Goal: Task Accomplishment & Management: Manage account settings

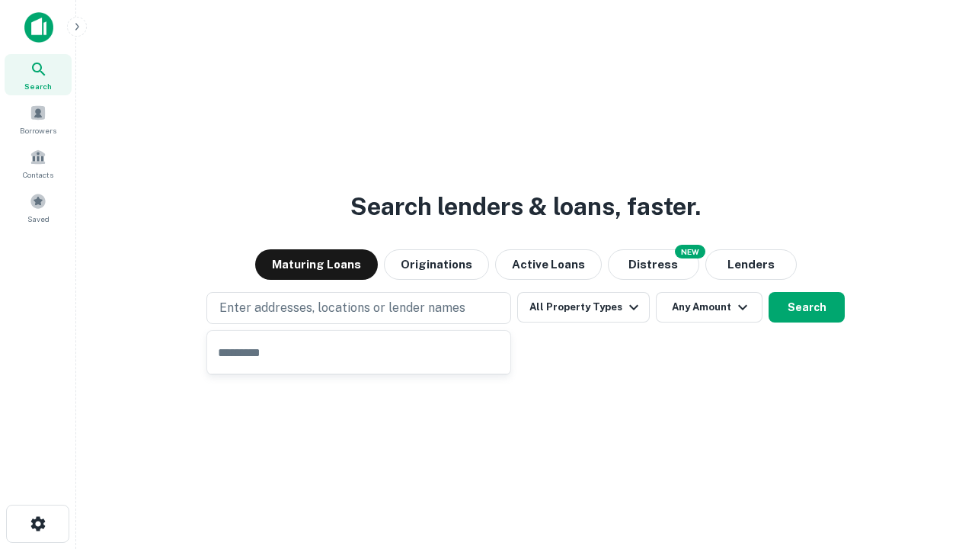
type input "**********"
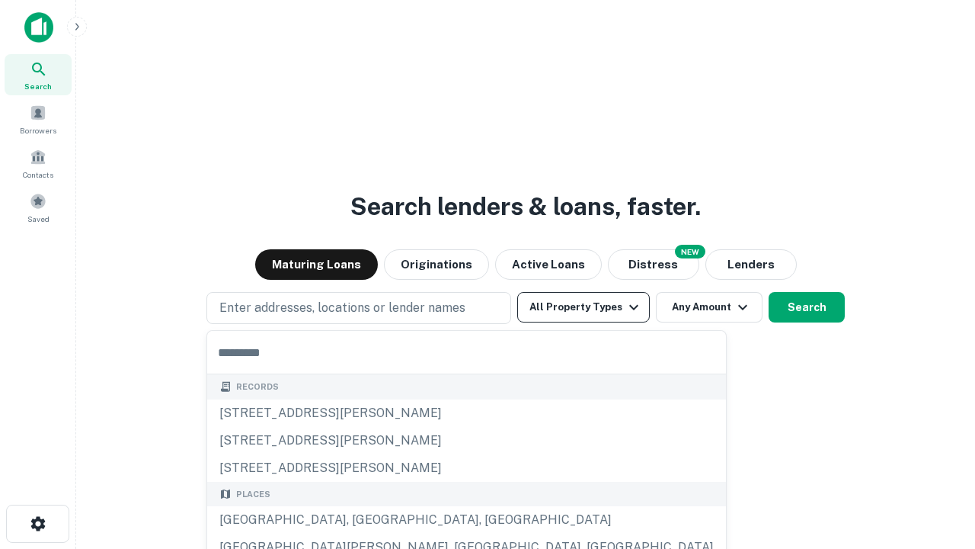
click at [584, 307] on button "All Property Types" at bounding box center [583, 307] width 133 height 30
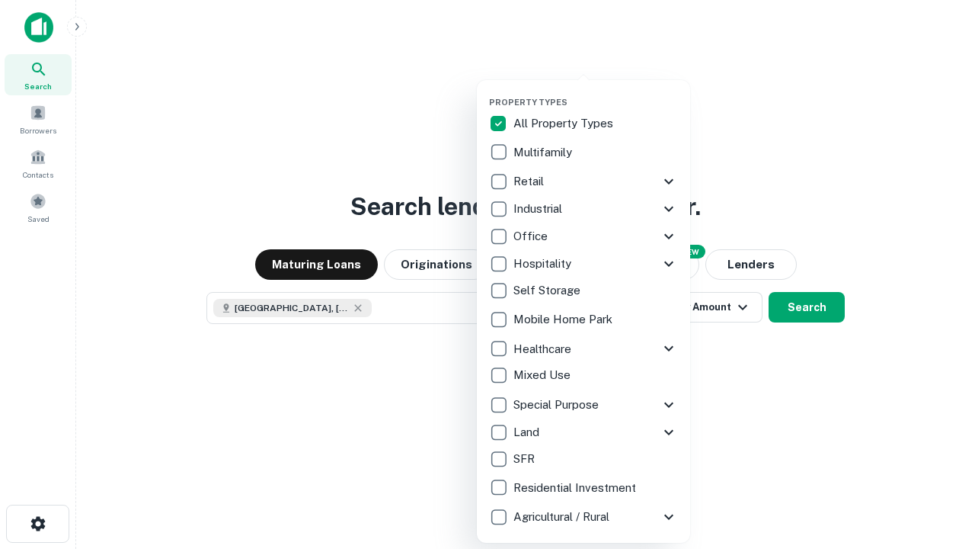
click at [596, 92] on button "button" at bounding box center [595, 92] width 213 height 1
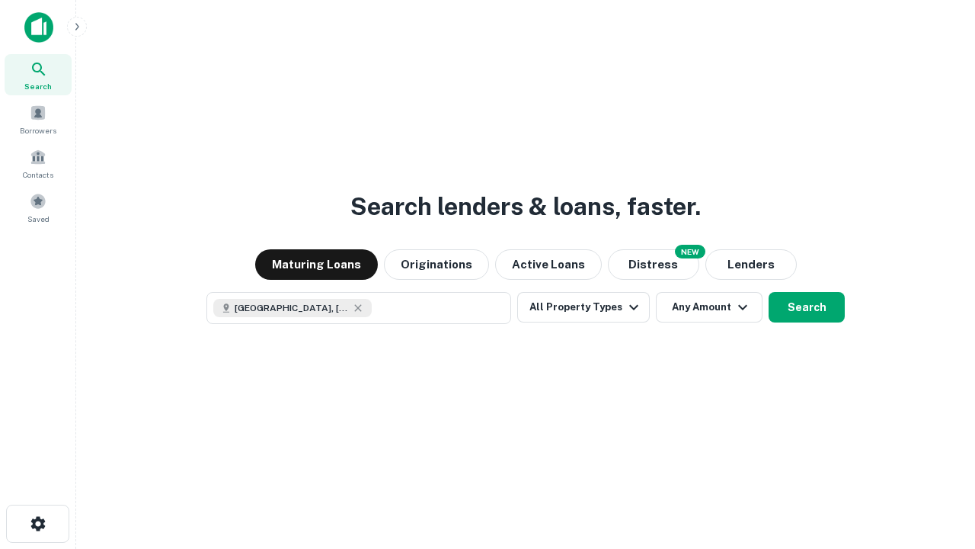
scroll to position [24, 0]
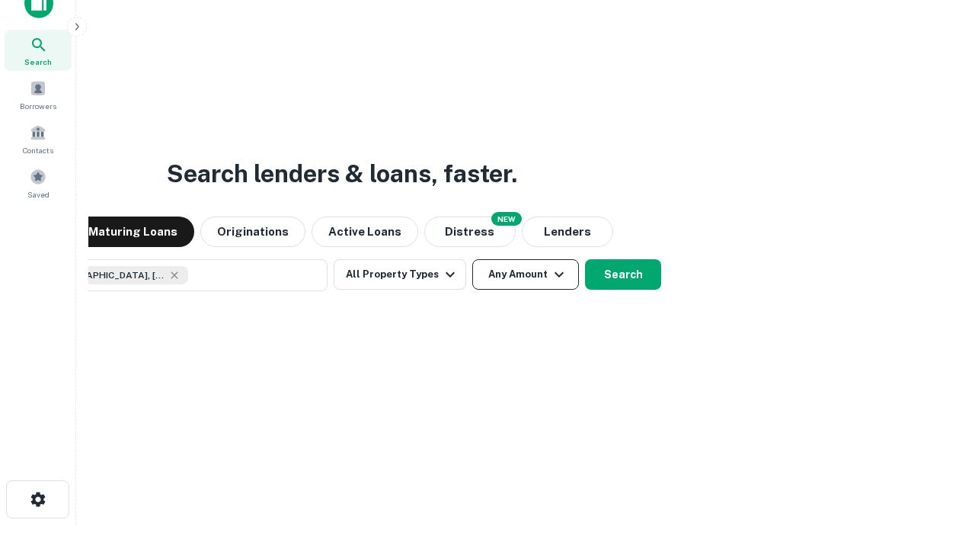
click at [472, 259] on button "Any Amount" at bounding box center [525, 274] width 107 height 30
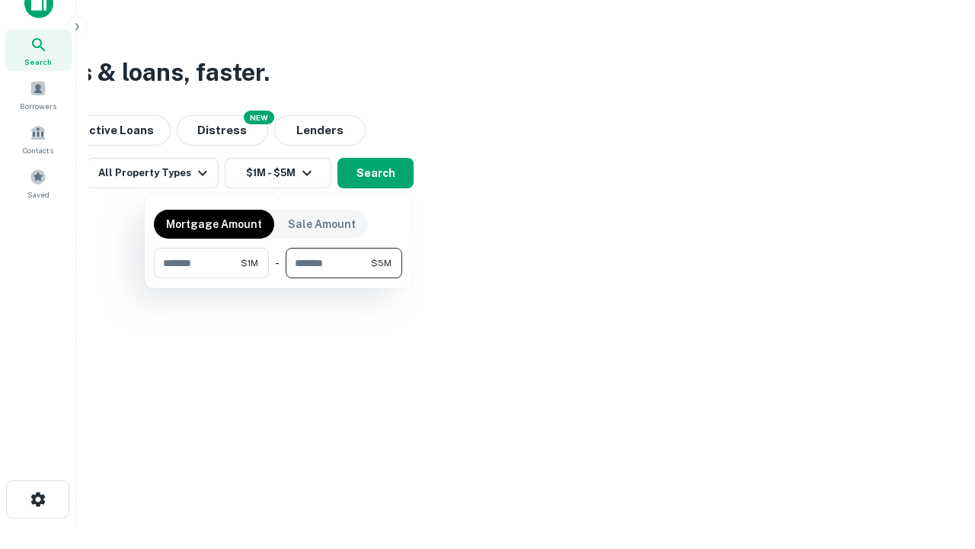
type input "*******"
click at [278, 278] on button "button" at bounding box center [278, 278] width 248 height 1
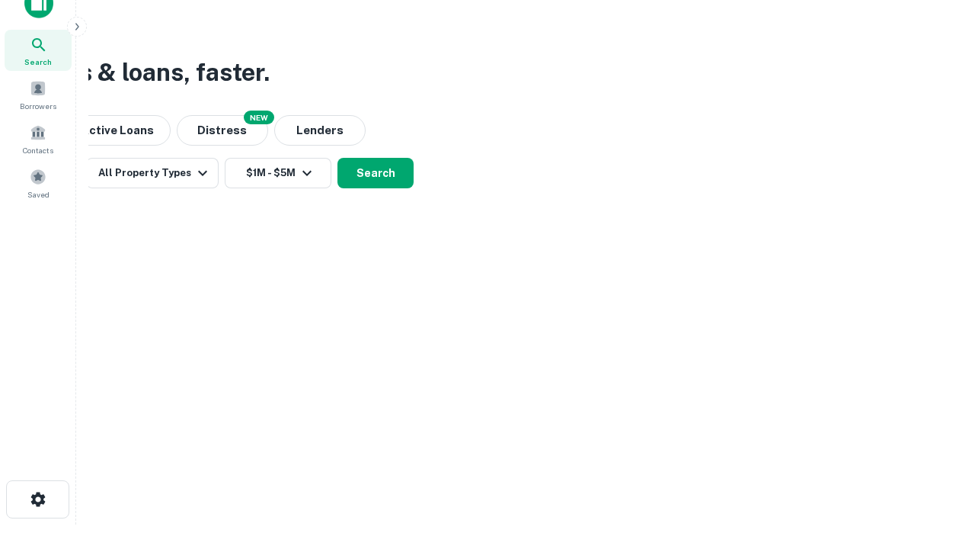
scroll to position [24, 0]
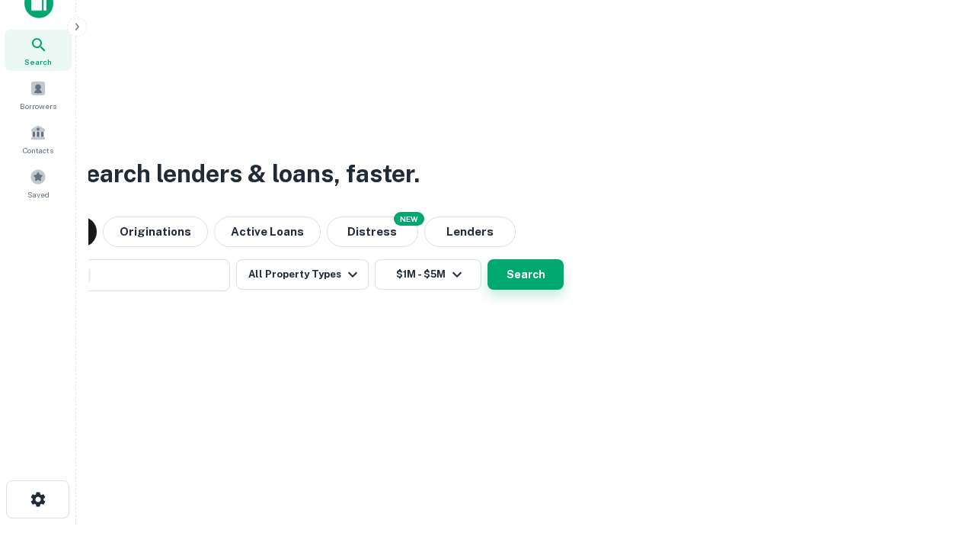
click at [488, 259] on button "Search" at bounding box center [526, 274] width 76 height 30
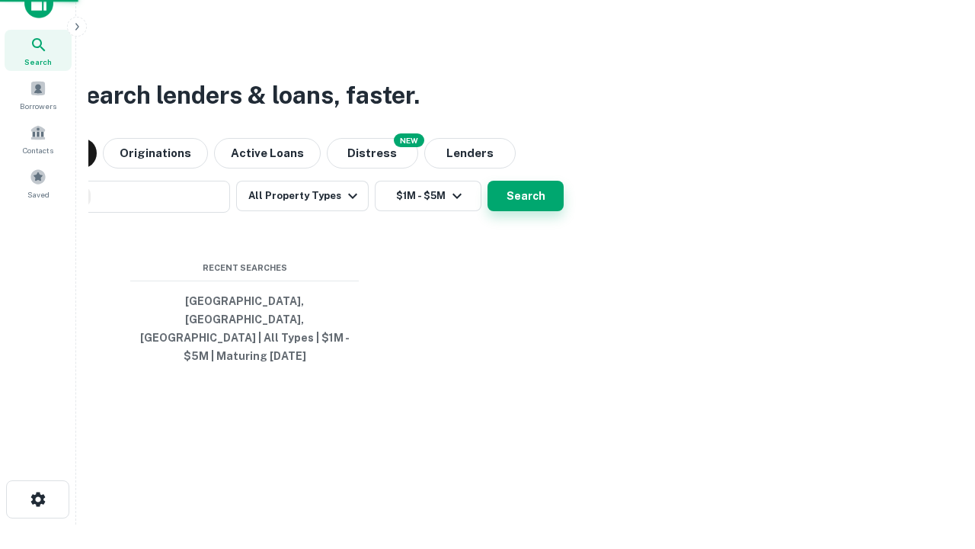
scroll to position [50, 431]
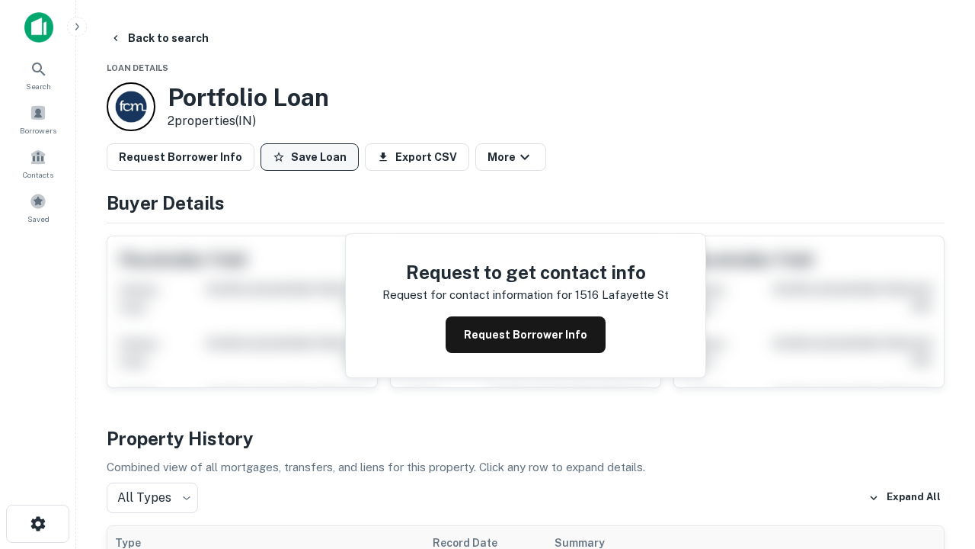
click at [309, 157] on button "Save Loan" at bounding box center [310, 156] width 98 height 27
click at [313, 157] on button "Loan Saved" at bounding box center [313, 156] width 105 height 27
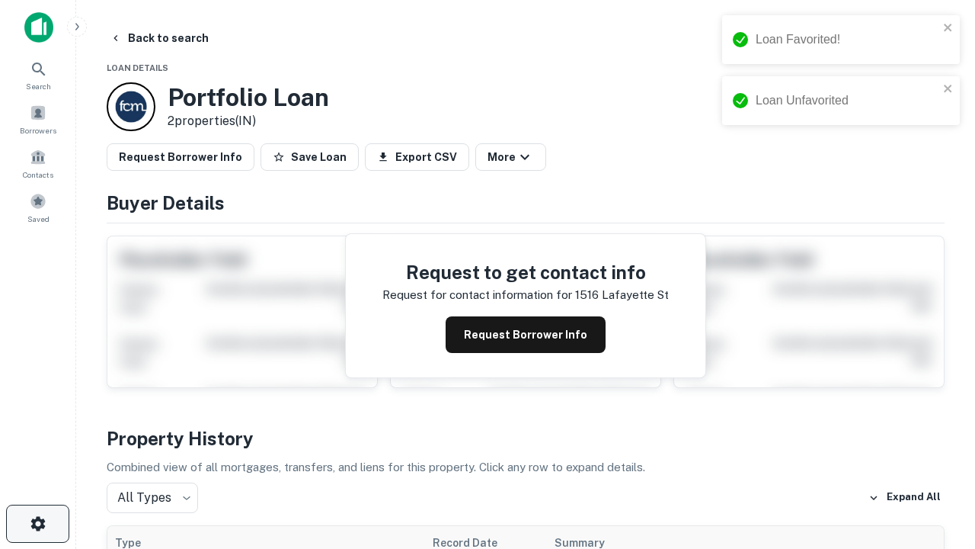
click at [37, 523] on icon "button" at bounding box center [38, 523] width 18 height 18
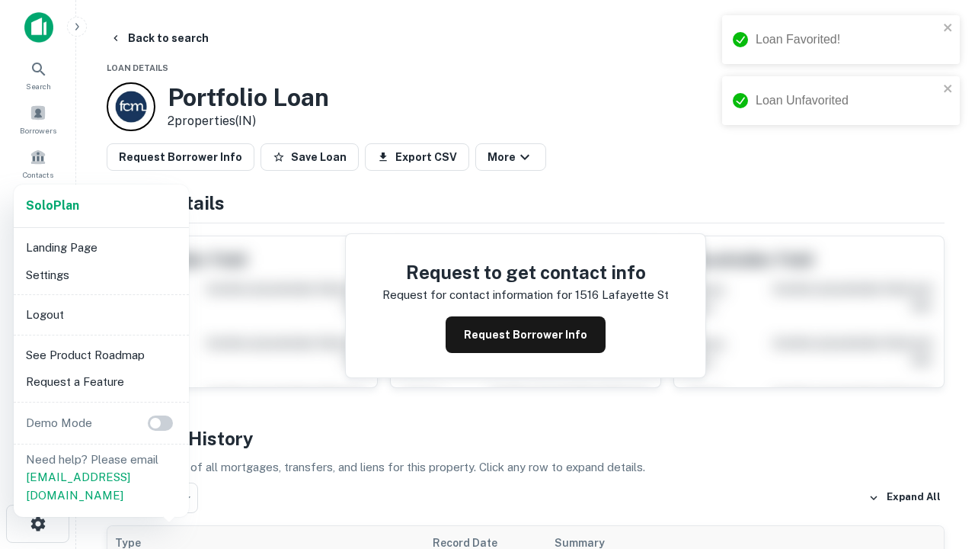
click at [101, 314] on li "Logout" at bounding box center [101, 314] width 163 height 27
